Goal: Browse casually: Explore the website without a specific task or goal

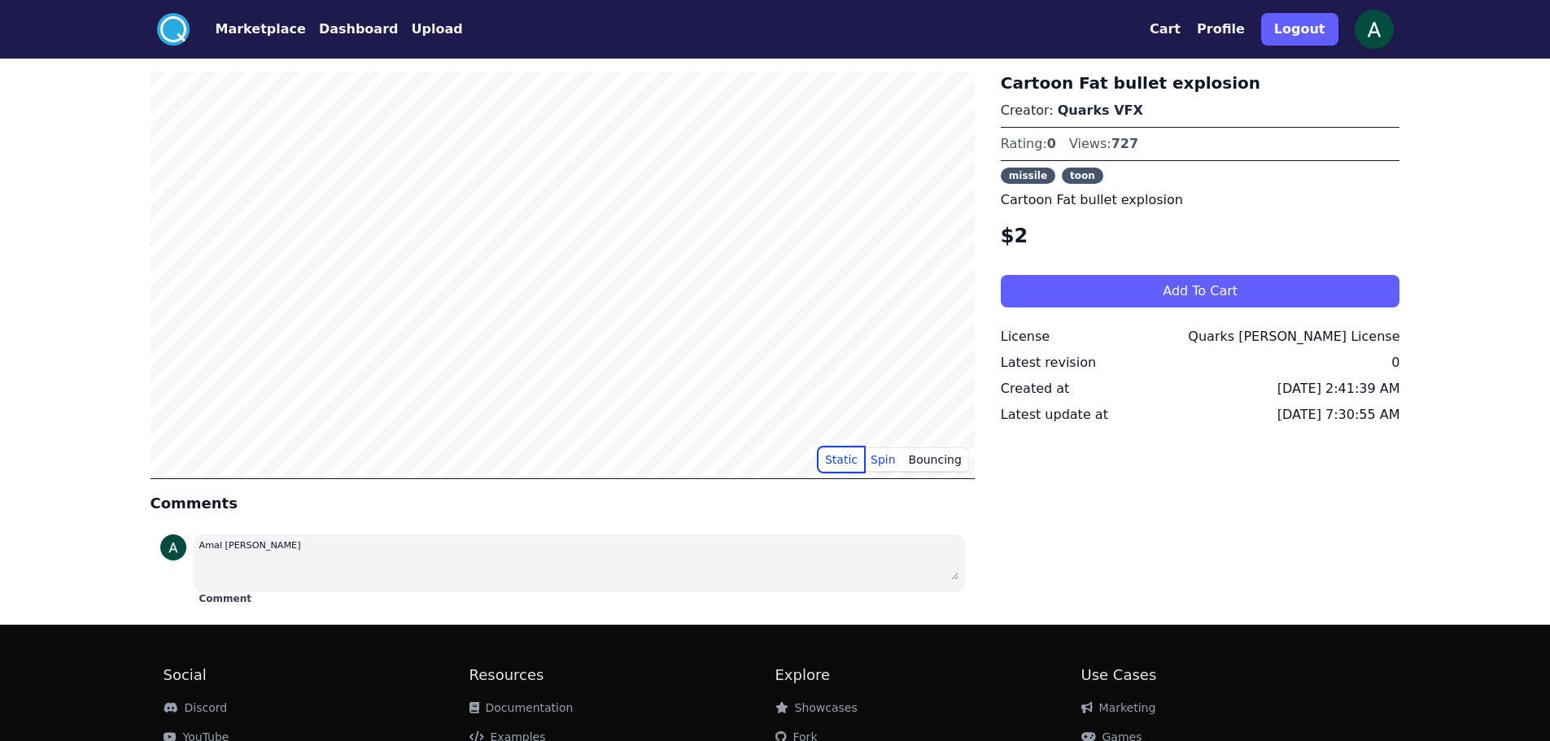
click at [849, 459] on button "Static" at bounding box center [842, 460] width 46 height 24
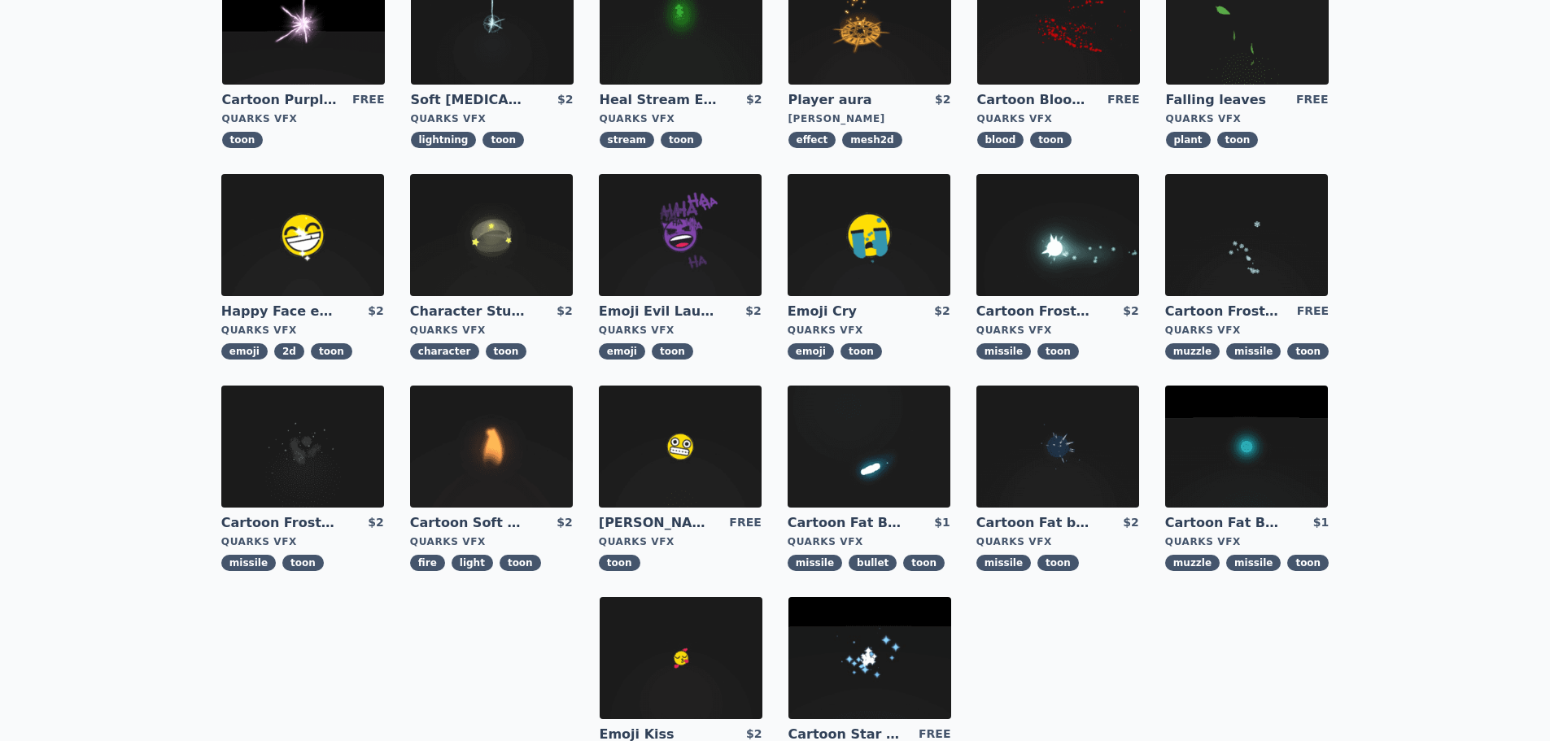
scroll to position [407, 0]
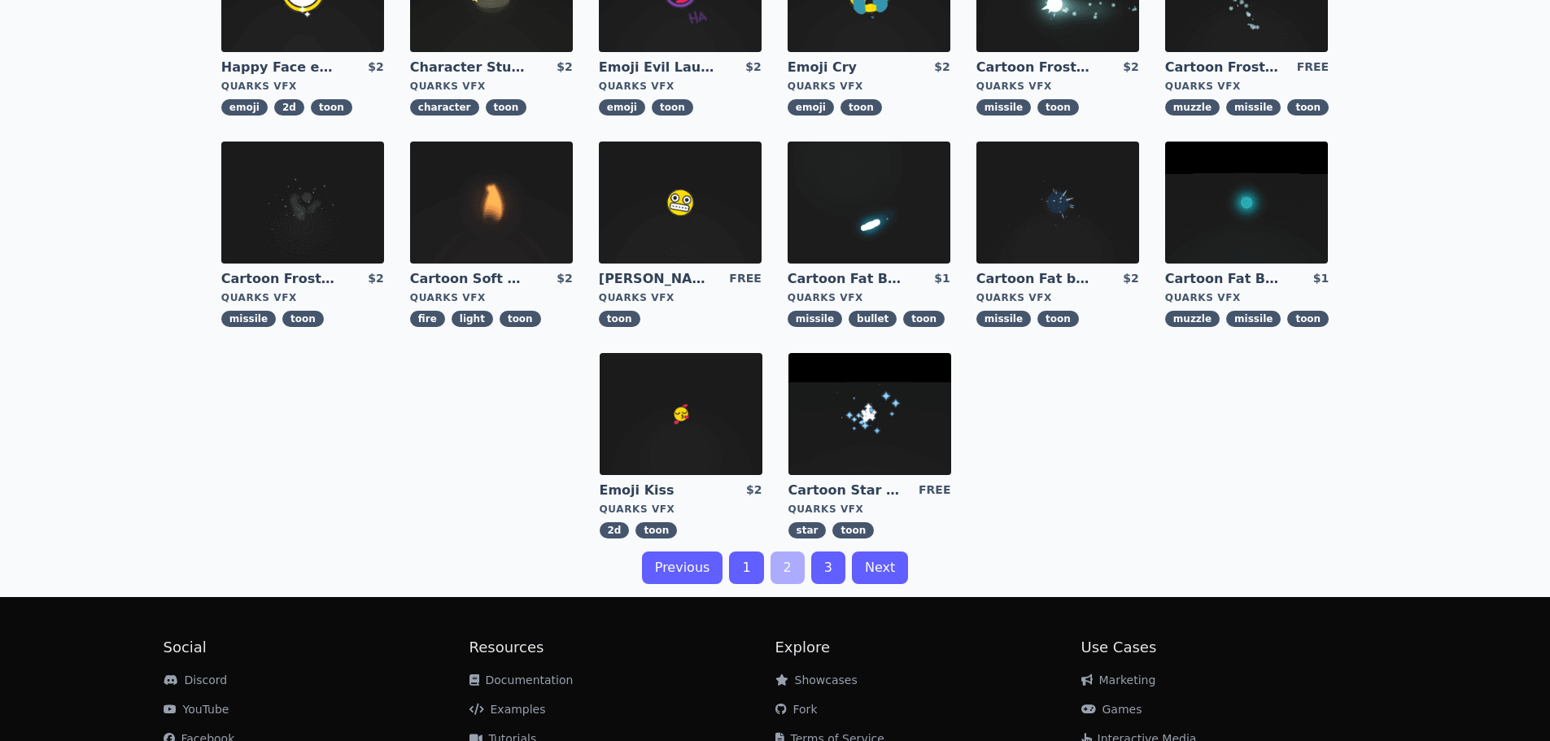
click at [746, 551] on figure "Emoji Kiss $2 Quarks VFX 2d toon" at bounding box center [681, 446] width 189 height 212
click at [749, 569] on link "1" at bounding box center [746, 568] width 34 height 33
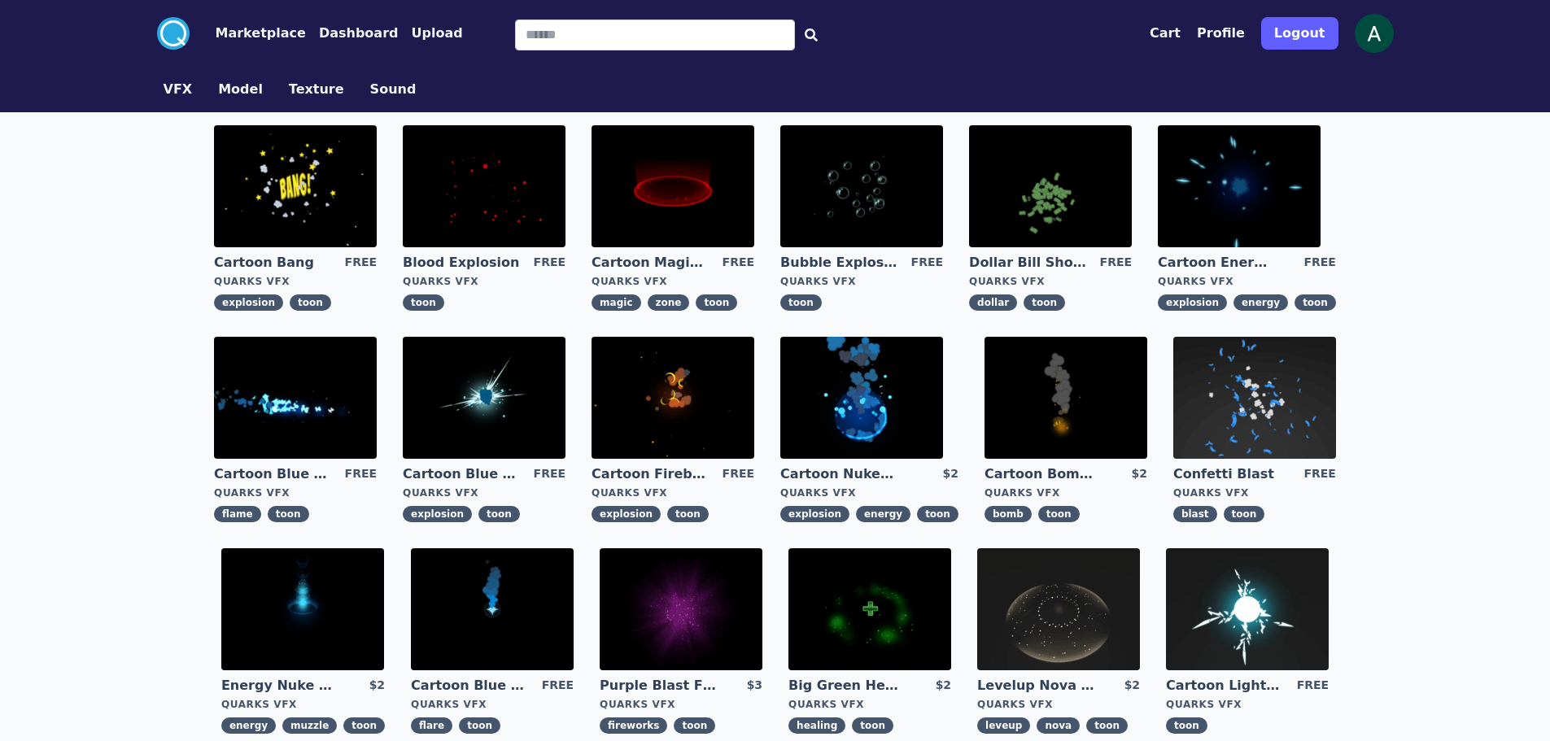
click at [1100, 406] on img at bounding box center [1066, 398] width 163 height 122
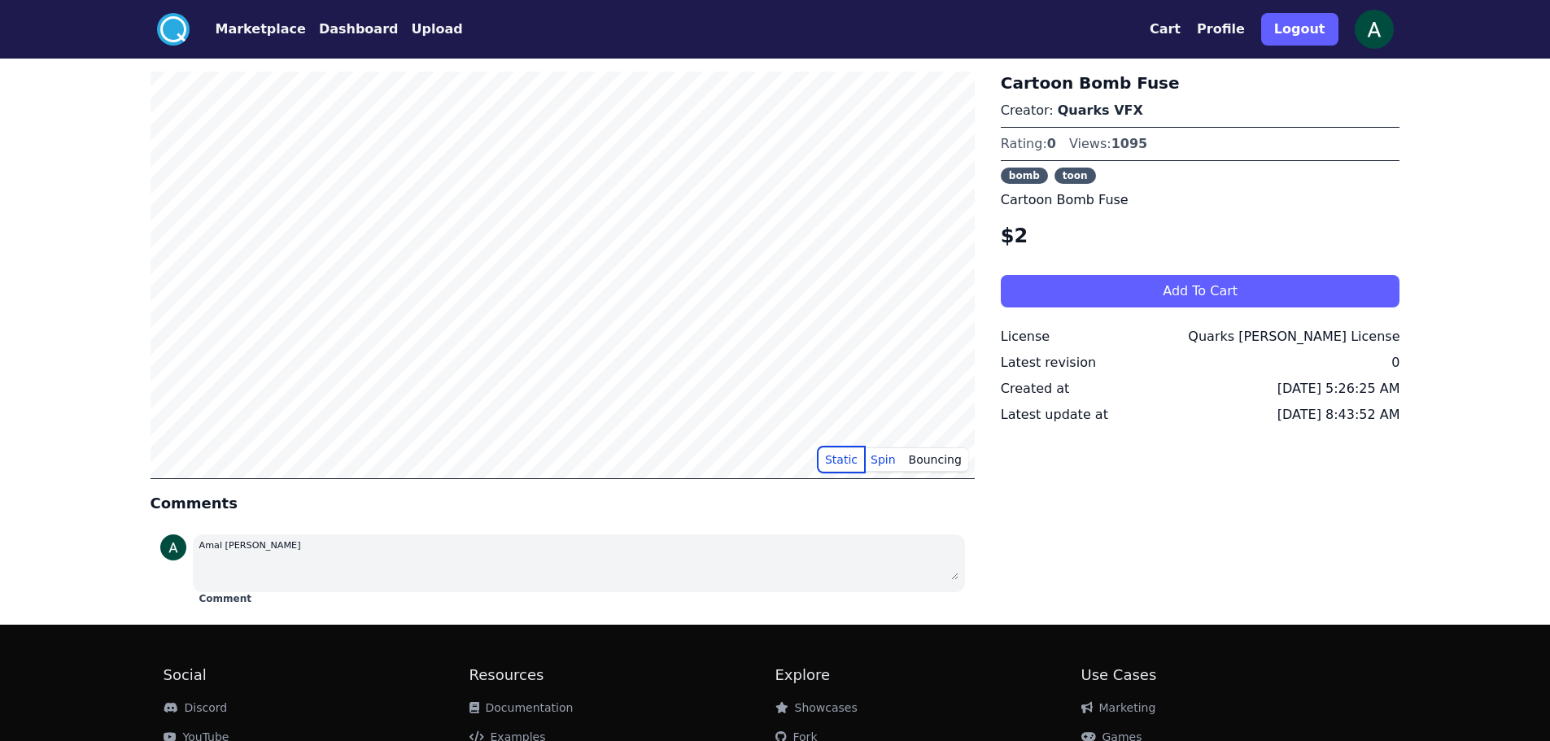
click at [852, 459] on button "Static" at bounding box center [842, 460] width 46 height 24
click at [1141, 525] on div "Cartoon Bomb Fuse Creator: Quarks VFX Rating: 0 Views: 1095 bomb toon Cartoon B…" at bounding box center [1201, 342] width 400 height 540
